Goal: Information Seeking & Learning: Learn about a topic

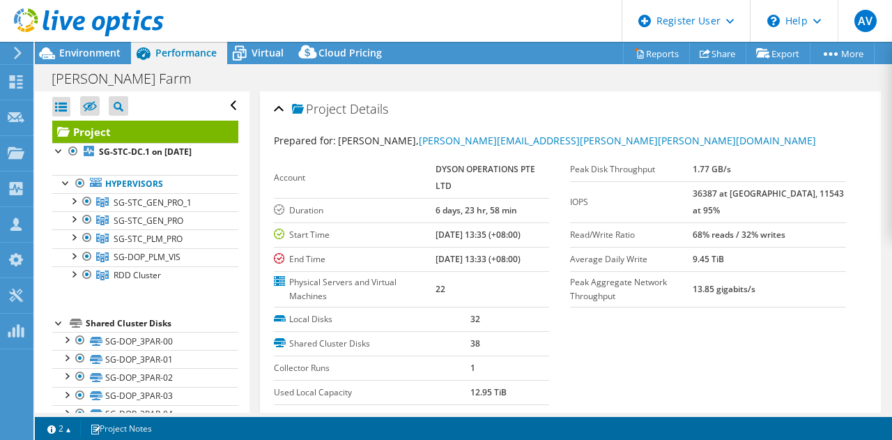
select select "[GEOGRAPHIC_DATA]"
select select "USD"
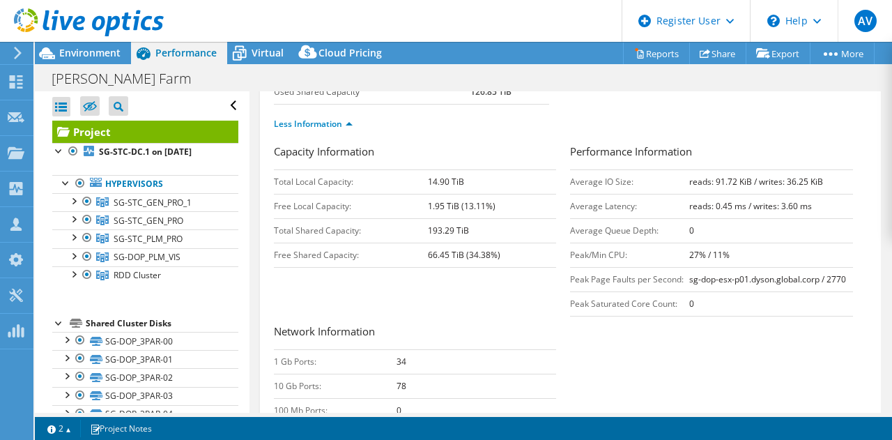
click at [385, 295] on div "Capacity Information Total Local Capacity: 14.90 TiB Free Local Capacity: 1.95 …" at bounding box center [571, 328] width 594 height 369
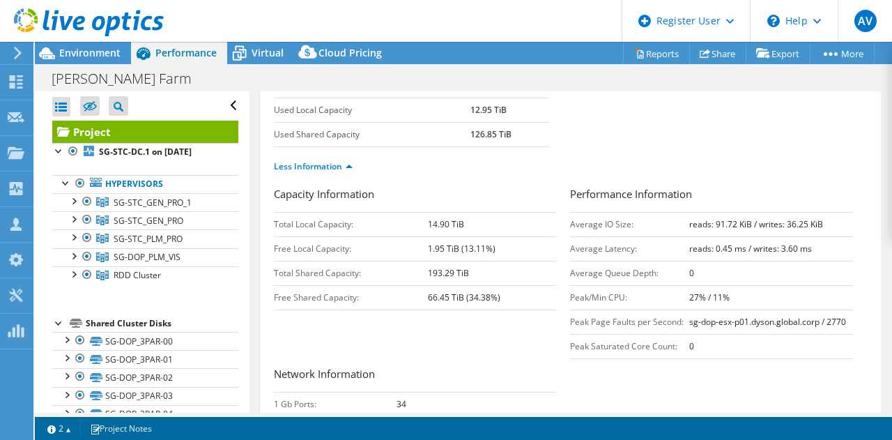
scroll to position [285, 0]
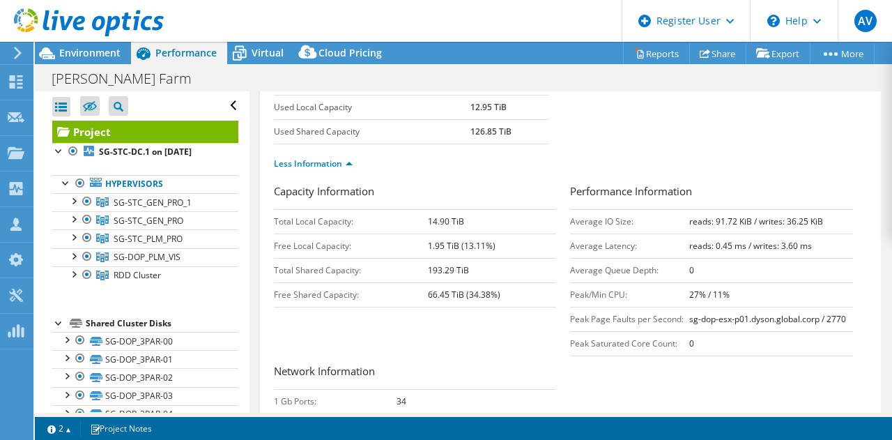
click at [400, 327] on div "Capacity Information Total Local Capacity: 14.90 TiB Free Local Capacity: 1.95 …" at bounding box center [571, 367] width 594 height 369
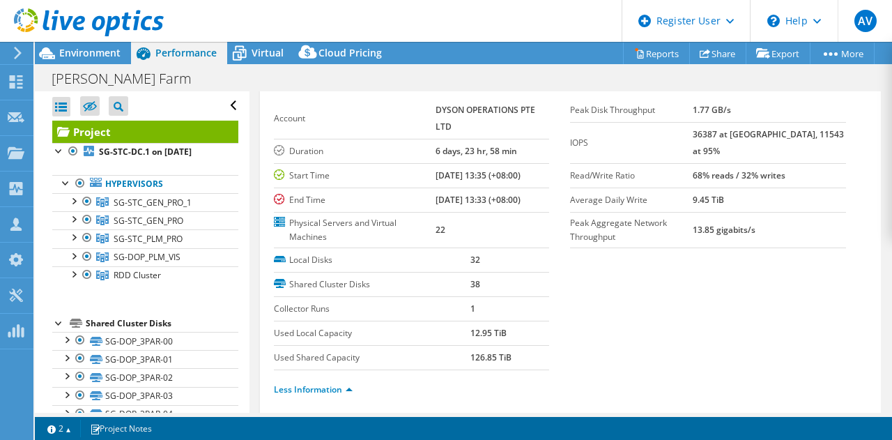
scroll to position [59, 0]
click at [79, 57] on span "Environment" at bounding box center [89, 52] width 61 height 13
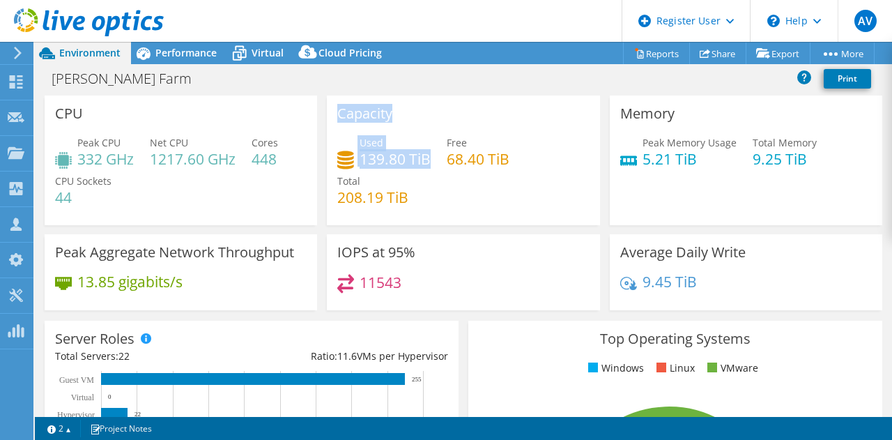
drag, startPoint x: 334, startPoint y: 112, endPoint x: 424, endPoint y: 156, distance: 100.0
click at [424, 156] on div "Capacity Used 139.80 TiB Free 68.40 TiB Total 208.19 TiB" at bounding box center [463, 160] width 272 height 130
copy div "Capacity Used 139.80 TiB"
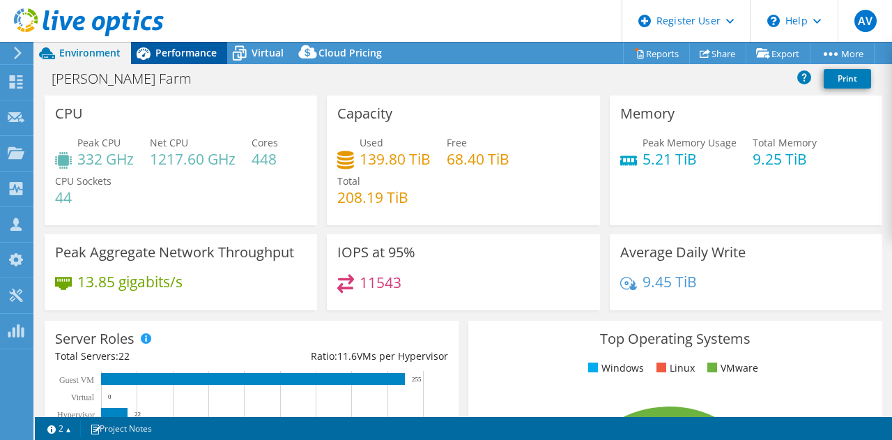
click at [172, 51] on span "Performance" at bounding box center [185, 52] width 61 height 13
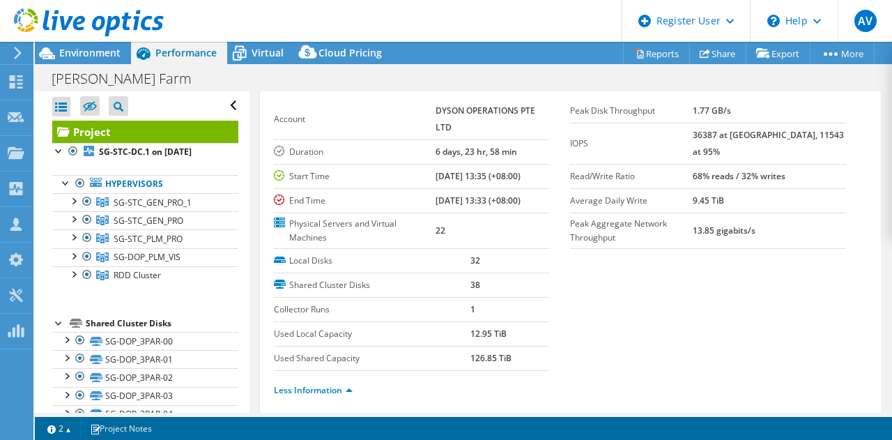
scroll to position [0, 0]
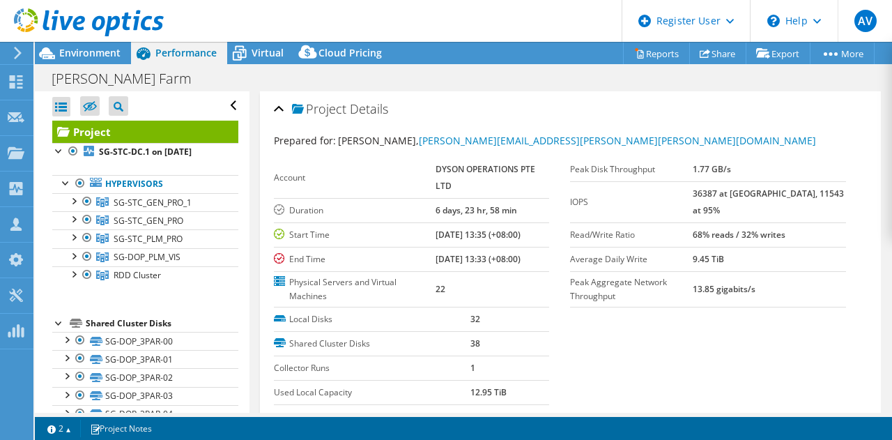
drag, startPoint x: 715, startPoint y: 192, endPoint x: 832, endPoint y: 190, distance: 117.1
click at [832, 190] on tr "IOPS 36387 at [GEOGRAPHIC_DATA], 11543 at 95%" at bounding box center [708, 201] width 276 height 41
copy tr "36387 at [GEOGRAPHIC_DATA], 11543 at 95%"
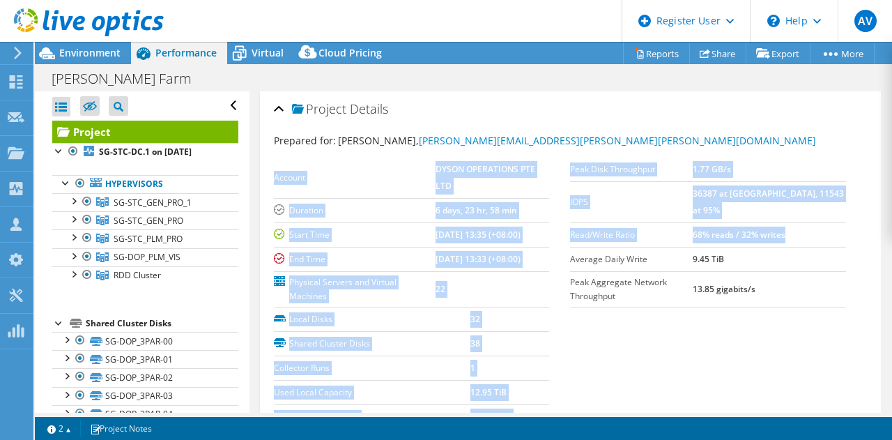
drag, startPoint x: 561, startPoint y: 215, endPoint x: 818, endPoint y: 222, distance: 257.2
click at [818, 222] on section "Prepared for: [PERSON_NAME], [PERSON_NAME][EMAIL_ADDRESS][PERSON_NAME][PERSON_N…" at bounding box center [571, 300] width 594 height 335
click at [818, 222] on td "68% reads / 32% writes" at bounding box center [769, 234] width 153 height 24
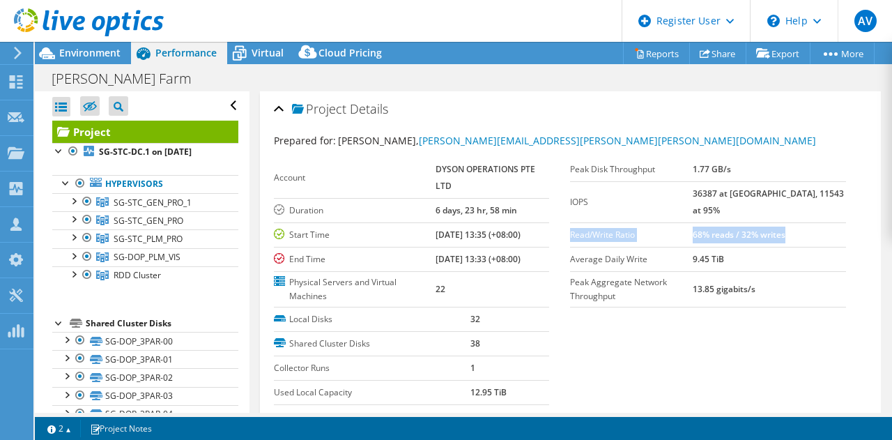
drag, startPoint x: 817, startPoint y: 220, endPoint x: 567, endPoint y: 217, distance: 249.5
click at [570, 222] on tr "Read/Write Ratio 68% reads / 32% writes" at bounding box center [708, 234] width 276 height 24
copy tr "Read/Write Ratio 68% reads / 32% writes"
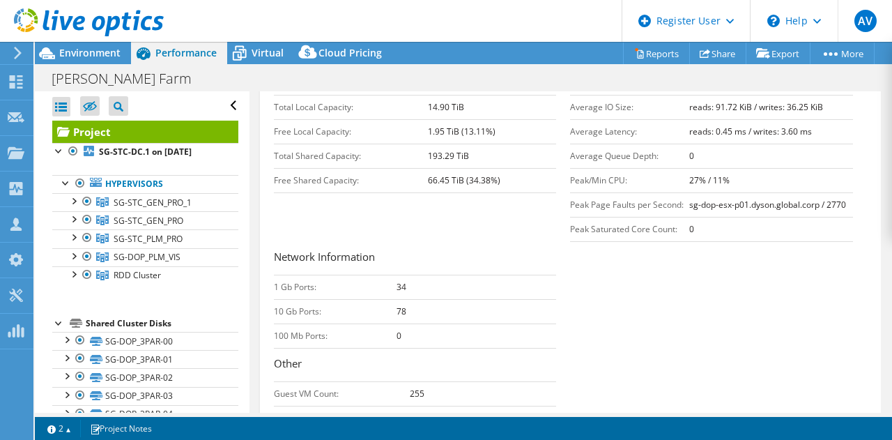
scroll to position [378, 0]
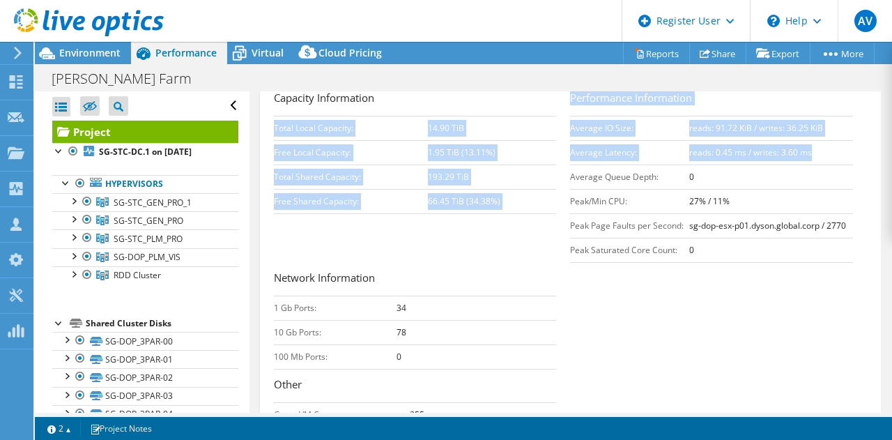
drag, startPoint x: 562, startPoint y: 125, endPoint x: 810, endPoint y: 152, distance: 249.5
click at [810, 152] on div "Capacity Information Total Local Capacity: 14.90 TiB Free Local Capacity: 1.95 …" at bounding box center [571, 274] width 594 height 369
copy div "Total Local Capacity: 14.90 TiB Free Local Capacity: 1.95 TiB (13.11%) Total Sh…"
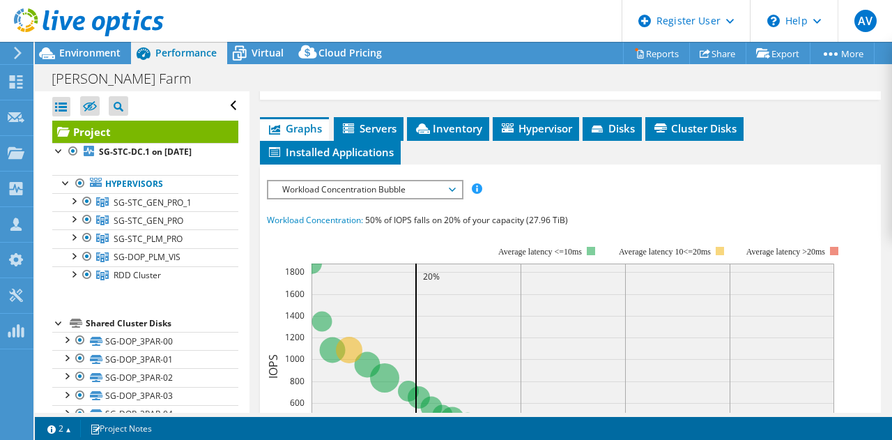
scroll to position [765, 0]
